Goal: Complete application form

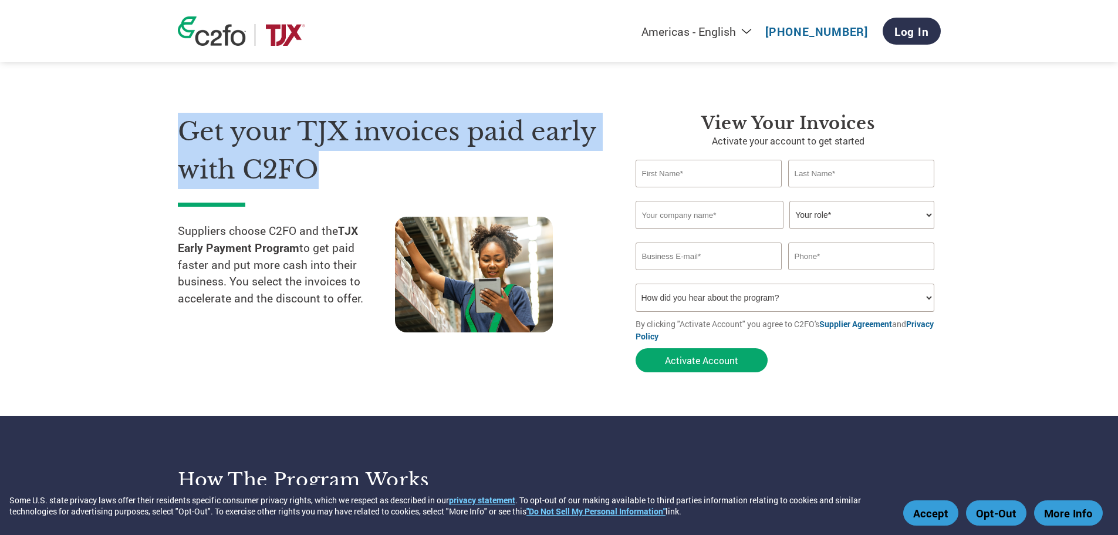
drag, startPoint x: 201, startPoint y: 137, endPoint x: 413, endPoint y: 181, distance: 216.5
click at [413, 181] on section "Get your TJX invoices paid early with C2FO Suppliers choose C2FO and the TJX Ea…" at bounding box center [559, 231] width 1118 height 369
click at [413, 181] on h1 "Get your TJX invoices paid early with C2FO" at bounding box center [389, 151] width 423 height 76
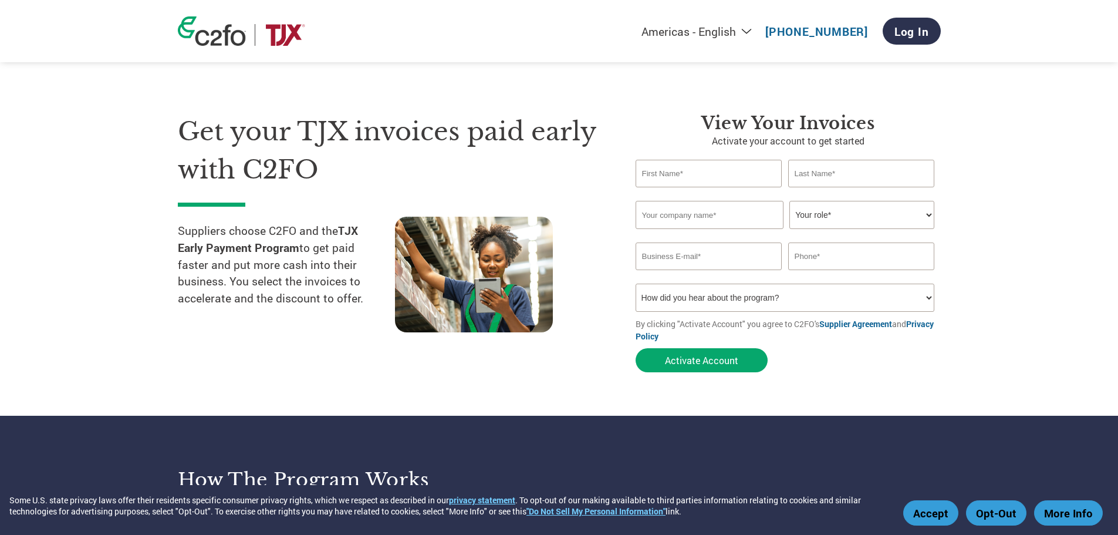
drag, startPoint x: 322, startPoint y: 286, endPoint x: 352, endPoint y: 326, distance: 50.2
click at [377, 309] on section "Get your TJX invoices paid early with C2FO Suppliers choose C2FO and the TJX Ea…" at bounding box center [559, 231] width 1118 height 369
click at [312, 358] on div "Get your TJX invoices paid early with C2FO Suppliers choose C2FO and the TJX Ea…" at bounding box center [398, 245] width 440 height 265
click at [883, 359] on form "Invalid first name or first name is too long Invalid last name or last name is …" at bounding box center [788, 269] width 305 height 218
click at [751, 177] on input "text" at bounding box center [709, 174] width 147 height 28
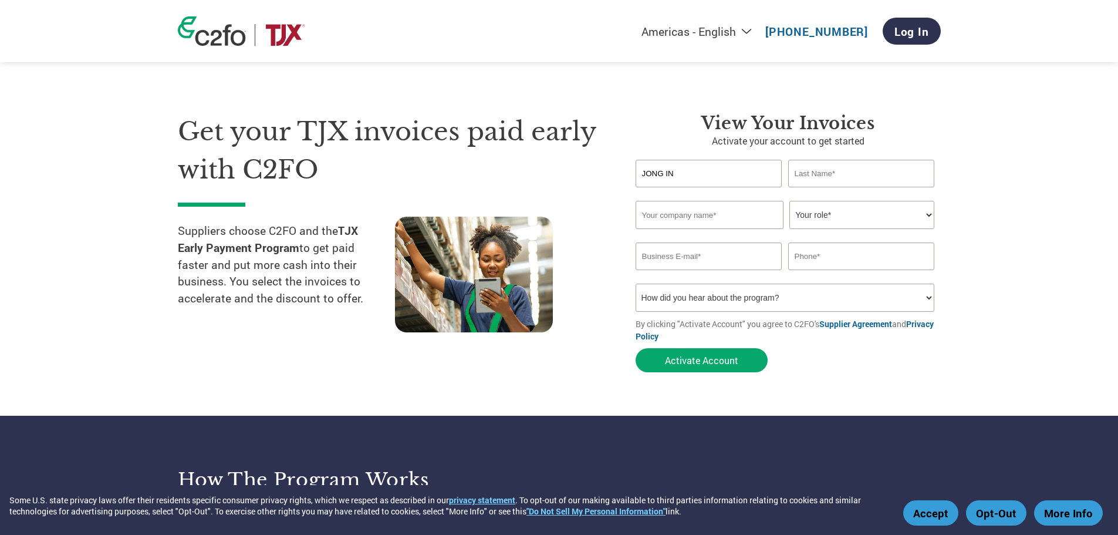
type input "JONG IN"
type input "CHOI"
type input "OUTERRA TRAVEL GEAR COMPANY, LLC"
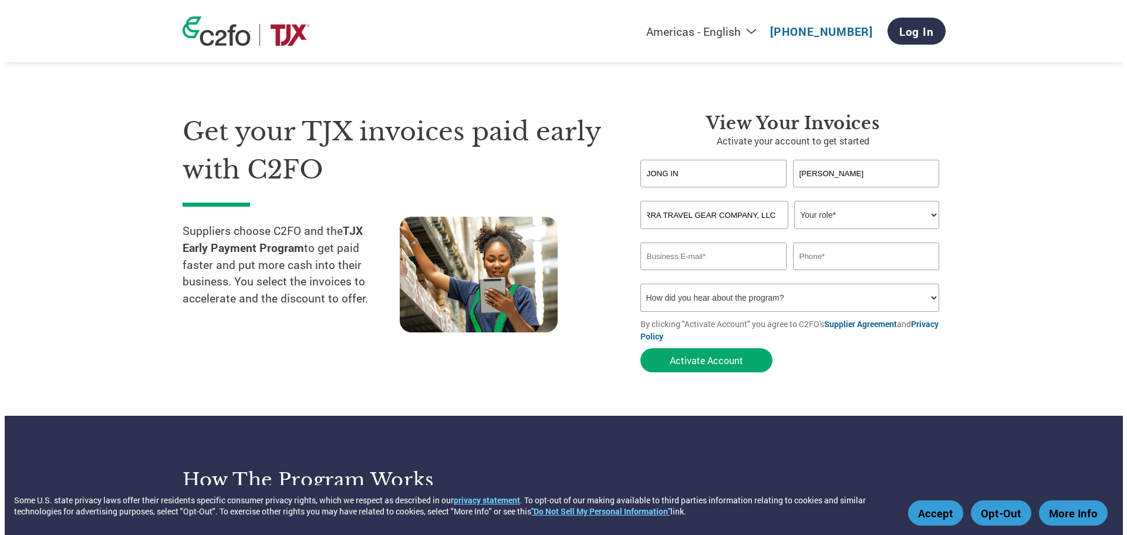
scroll to position [0, 0]
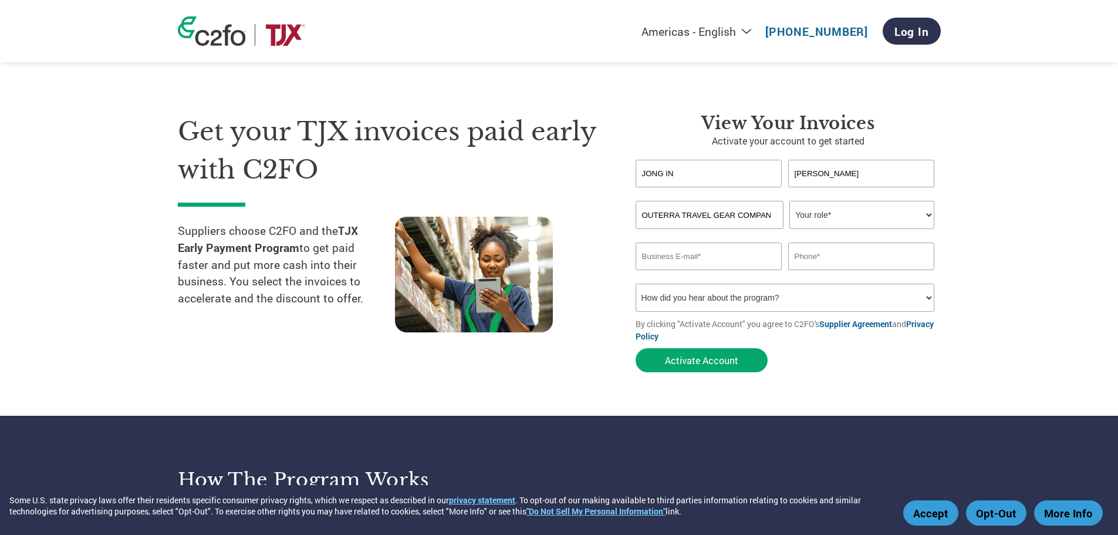
select select "PRESIDENT"
type input "tchoi@outerratravelgear.com"
type input "2132108190"
click at [742, 305] on select "How did you hear about the program? Received a letter Email Social Media Online…" at bounding box center [785, 297] width 299 height 28
select select "Email"
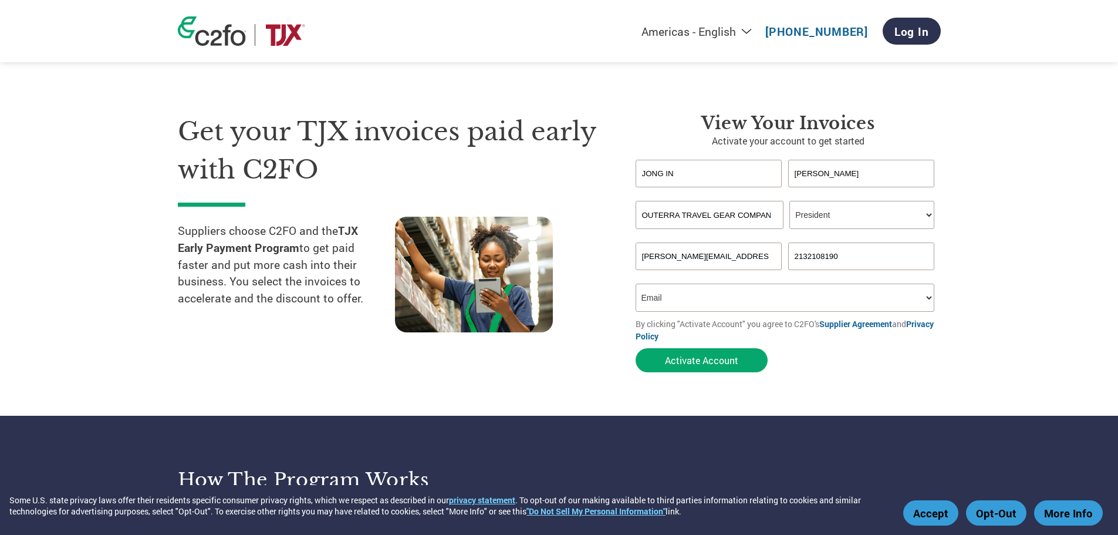
click at [636, 283] on select "How did you hear about the program? Received a letter Email Social Media Online…" at bounding box center [785, 297] width 299 height 28
click at [730, 364] on button "Activate Account" at bounding box center [702, 360] width 132 height 24
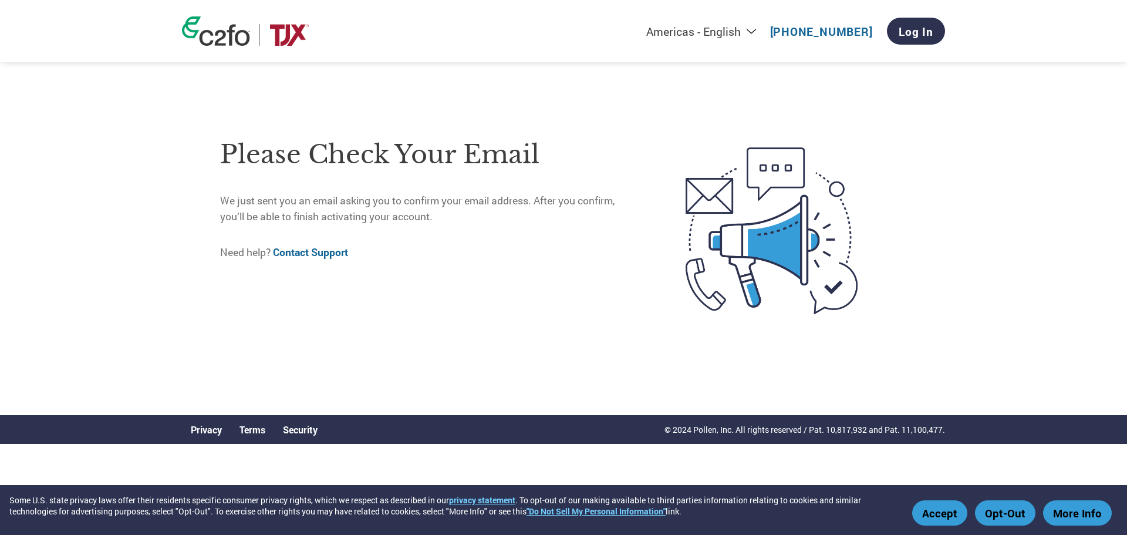
drag, startPoint x: 296, startPoint y: 200, endPoint x: 536, endPoint y: 215, distance: 240.5
click at [536, 215] on p "We just sent you an email asking you to confirm your email address. After you c…" at bounding box center [428, 208] width 416 height 31
click at [541, 266] on div "Please check your email We just sent you an email asking you to confirm your em…" at bounding box center [428, 230] width 416 height 209
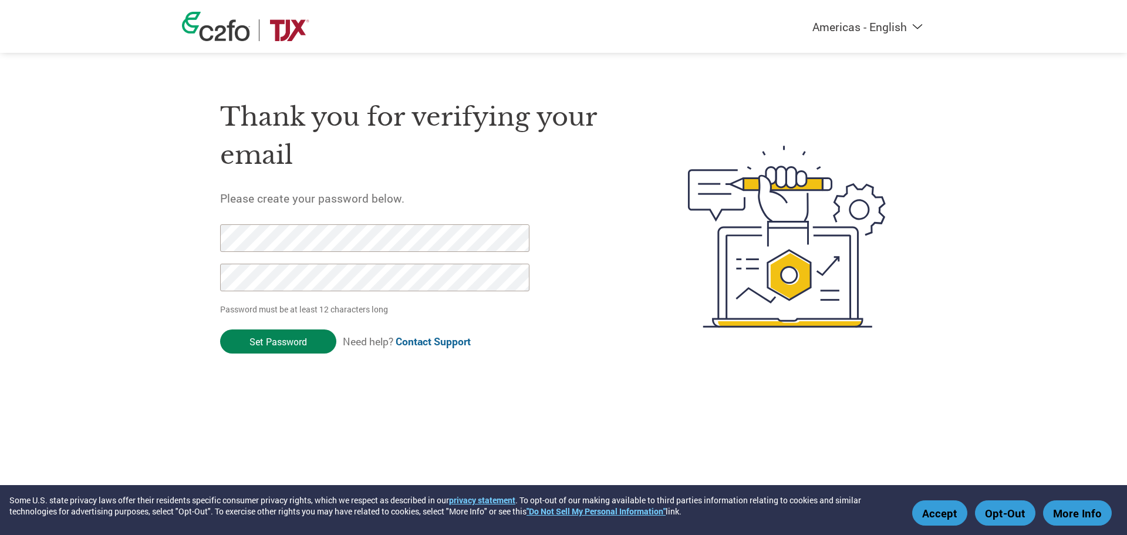
click at [332, 337] on input "Set Password" at bounding box center [278, 341] width 116 height 24
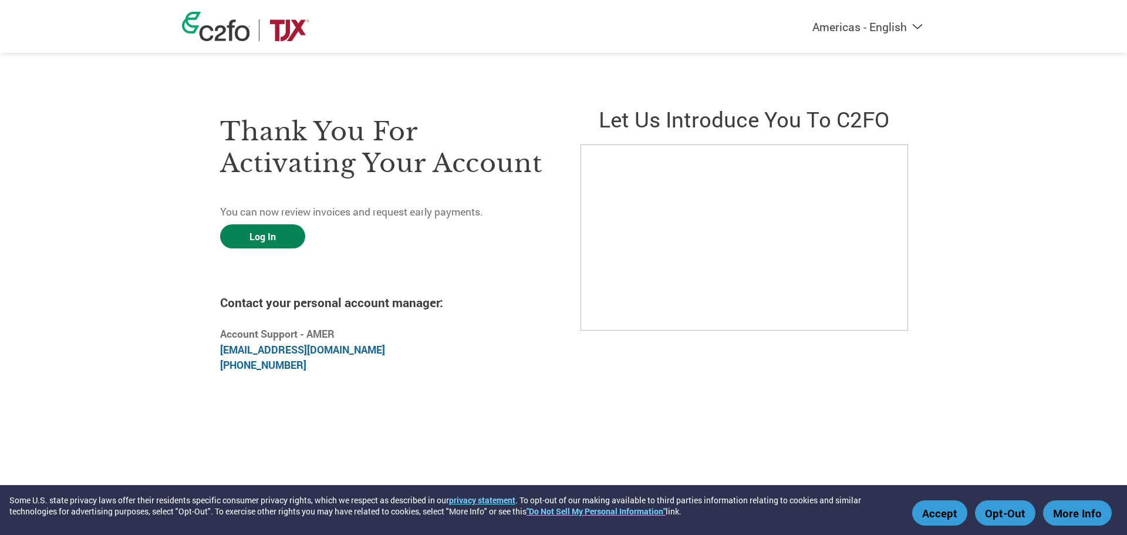
click at [282, 228] on link "Log In" at bounding box center [262, 236] width 85 height 24
